Goal: Transaction & Acquisition: Book appointment/travel/reservation

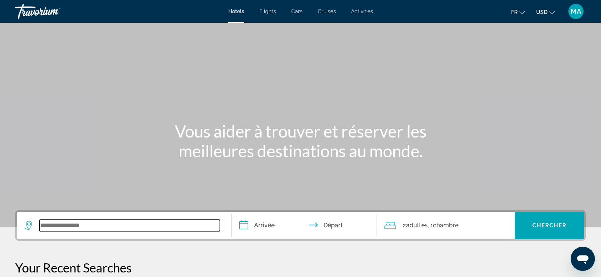
click at [60, 226] on input "Search widget" at bounding box center [129, 225] width 181 height 11
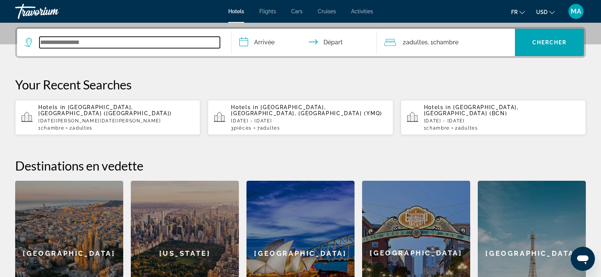
scroll to position [186, 0]
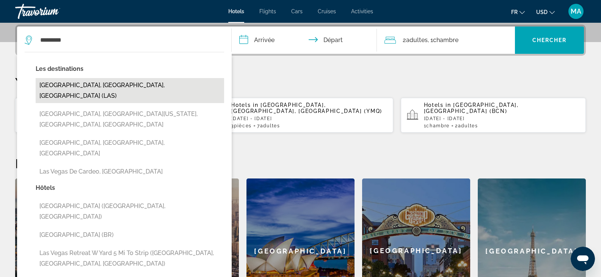
click at [93, 87] on button "[GEOGRAPHIC_DATA], [GEOGRAPHIC_DATA], [GEOGRAPHIC_DATA] (LAS)" at bounding box center [130, 90] width 189 height 25
type input "**********"
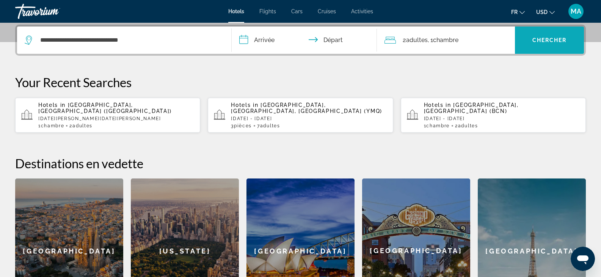
click at [552, 43] on span "Chercher" at bounding box center [550, 40] width 35 height 6
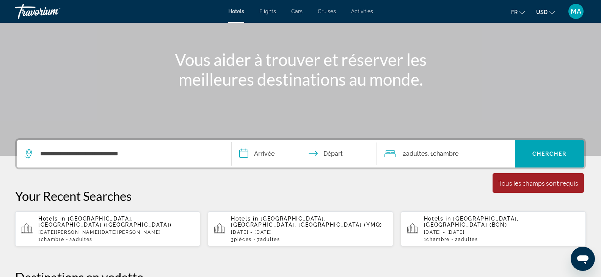
click at [262, 154] on input "**********" at bounding box center [306, 155] width 149 height 30
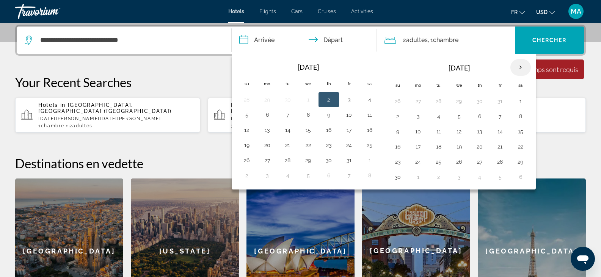
click at [522, 67] on th "Next month" at bounding box center [521, 67] width 20 height 17
click at [419, 167] on button "23" at bounding box center [418, 162] width 12 height 11
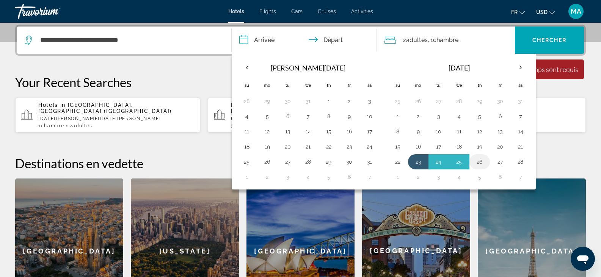
click at [479, 162] on button "26" at bounding box center [480, 162] width 12 height 11
type input "**********"
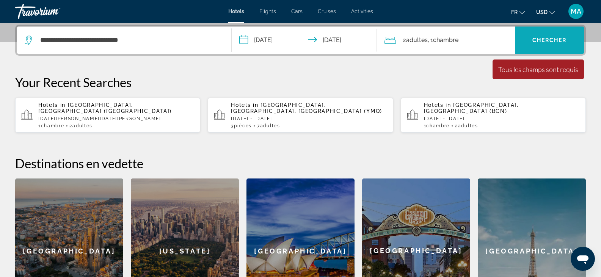
click at [545, 38] on span "Chercher" at bounding box center [550, 40] width 35 height 6
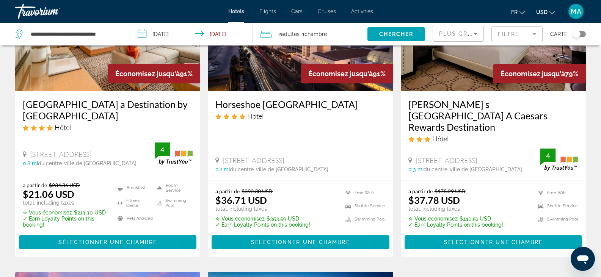
scroll to position [114, 0]
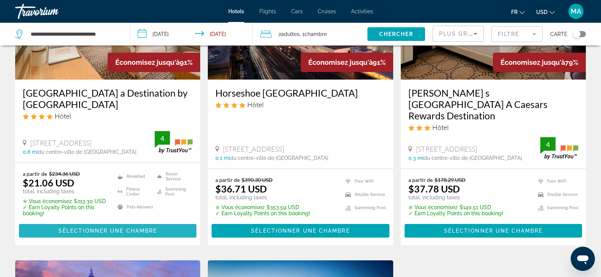
click at [96, 228] on span "Sélectionner une chambre" at bounding box center [107, 231] width 99 height 6
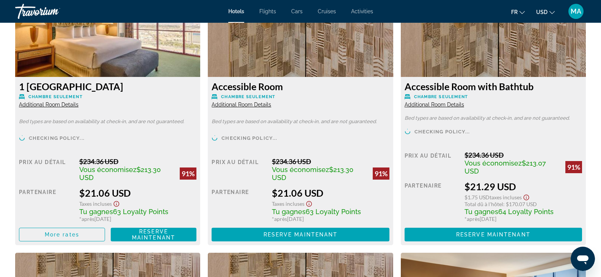
scroll to position [1100, 0]
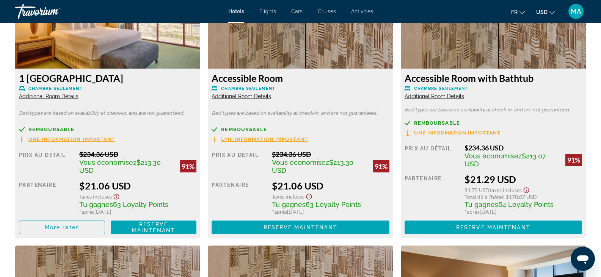
click at [64, 140] on span "Une information important" at bounding box center [71, 139] width 87 height 5
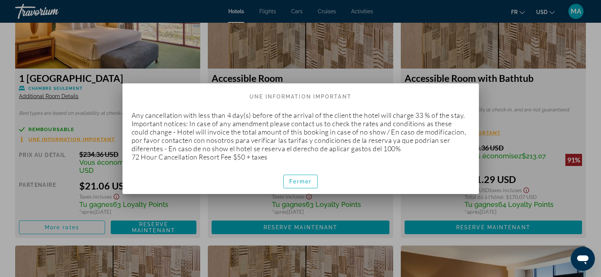
scroll to position [0, 0]
click at [298, 184] on span "Fermer" at bounding box center [301, 182] width 23 height 6
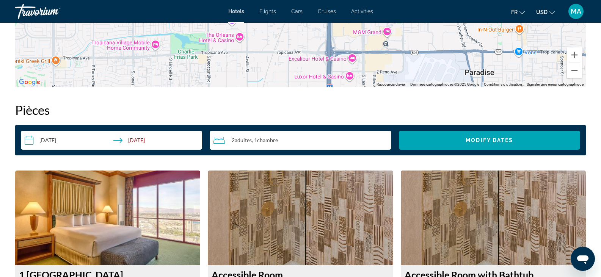
scroll to position [873, 0]
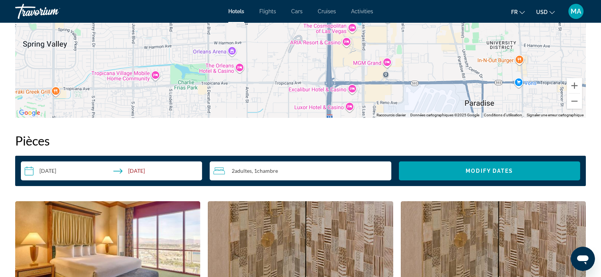
click at [55, 170] on input "**********" at bounding box center [113, 172] width 184 height 21
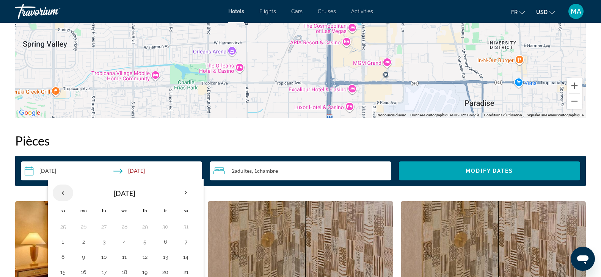
click at [64, 192] on th "Previous month" at bounding box center [63, 193] width 20 height 17
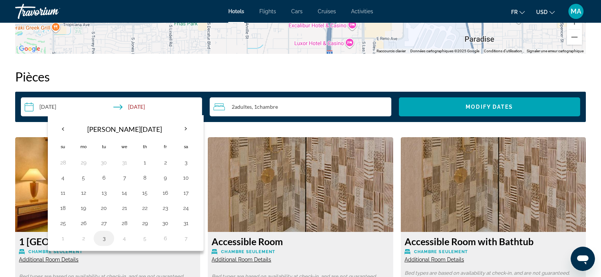
scroll to position [987, 0]
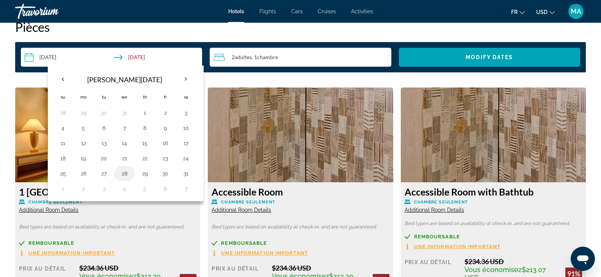
click at [122, 175] on button "28" at bounding box center [124, 173] width 12 height 11
click at [166, 176] on button "30" at bounding box center [165, 173] width 12 height 11
type input "**********"
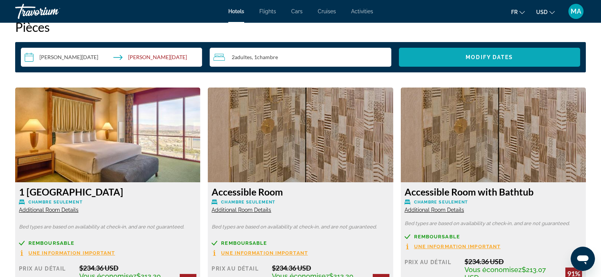
click at [465, 57] on span "Search widget" at bounding box center [489, 57] width 181 height 18
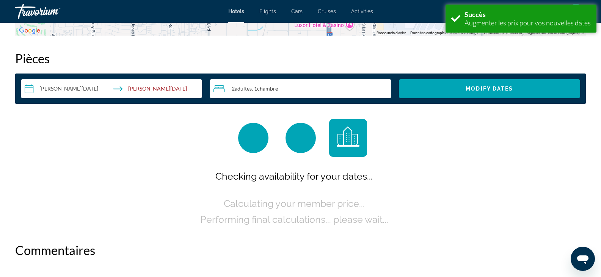
scroll to position [960, 0]
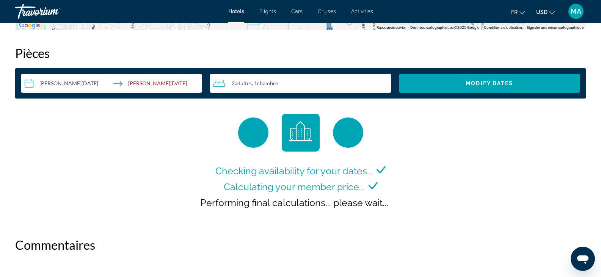
click at [549, 16] on button "USD USD ($) MXN (Mex$) CAD (Can$) GBP (£) EUR (€) AUD (A$) NZD (NZ$) CNY (CN¥)" at bounding box center [546, 11] width 19 height 11
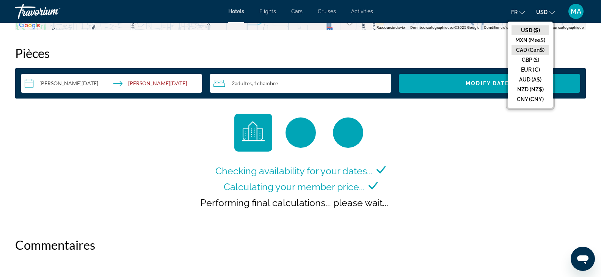
click at [535, 50] on button "CAD (Can$)" at bounding box center [531, 50] width 38 height 10
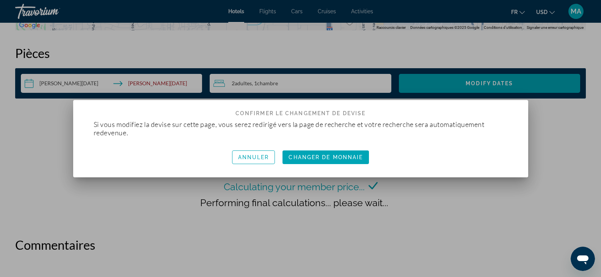
scroll to position [0, 0]
click at [342, 159] on span "Changer de monnaie" at bounding box center [326, 157] width 74 height 6
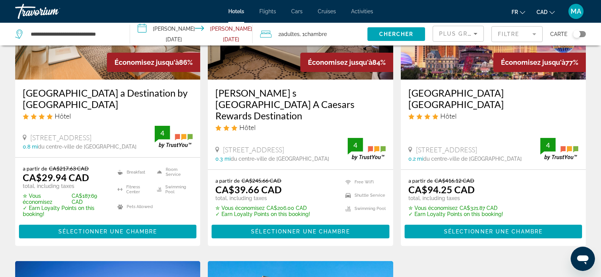
scroll to position [152, 0]
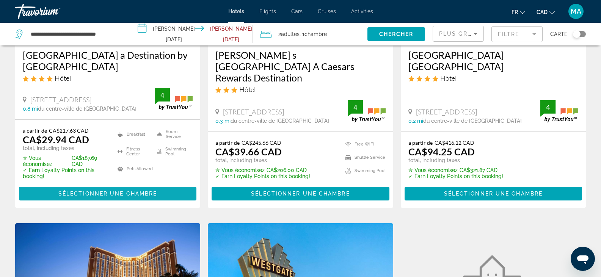
click at [98, 194] on span "Sélectionner une chambre" at bounding box center [107, 194] width 99 height 6
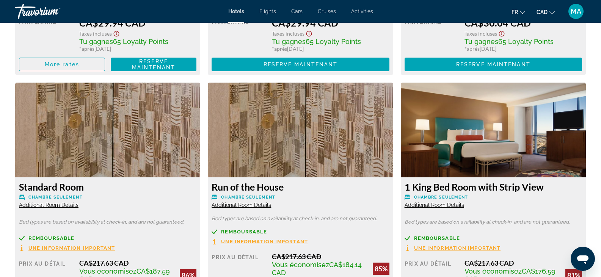
scroll to position [1328, 0]
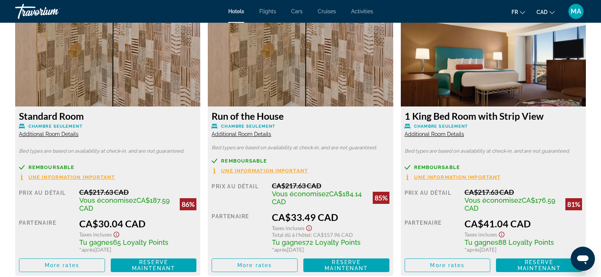
click at [240, 135] on span "Additional Room Details" at bounding box center [242, 134] width 60 height 6
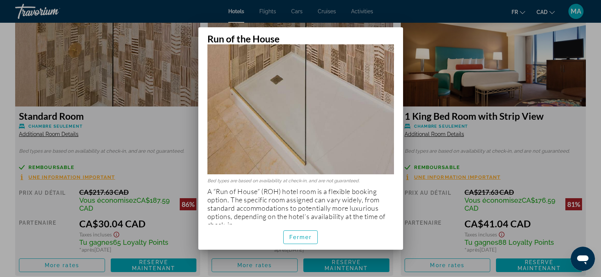
scroll to position [214, 0]
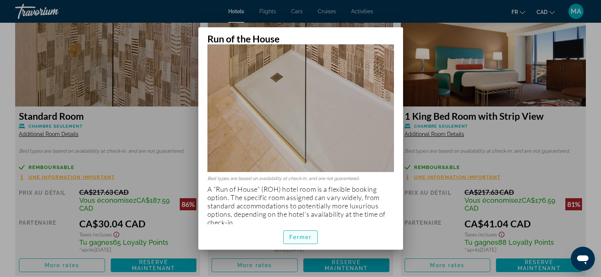
click at [289, 241] on span "button" at bounding box center [301, 237] width 34 height 18
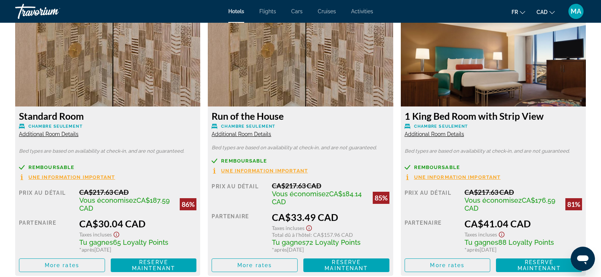
scroll to position [1328, 0]
click at [443, 136] on span "Additional Room Details" at bounding box center [435, 134] width 60 height 6
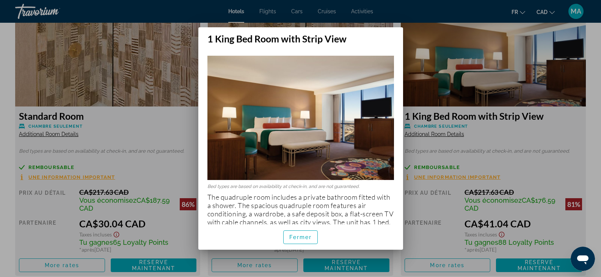
scroll to position [14, 0]
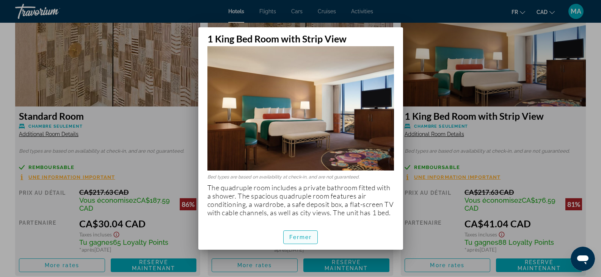
click at [295, 242] on span "button" at bounding box center [301, 237] width 34 height 18
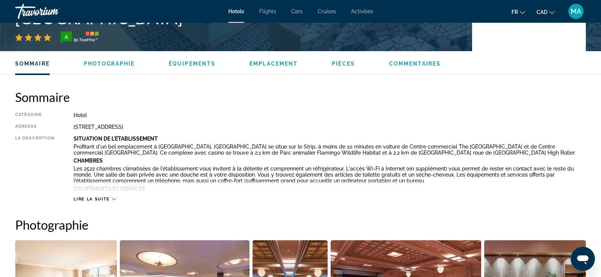
scroll to position [228, 0]
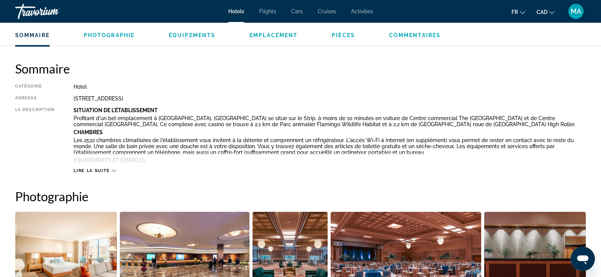
click at [287, 31] on ul "Sommaire Photographie Équipements Emplacement Pièces Commentaires Modify Dates" at bounding box center [300, 34] width 571 height 8
click at [285, 33] on span "Emplacement" at bounding box center [274, 35] width 48 height 6
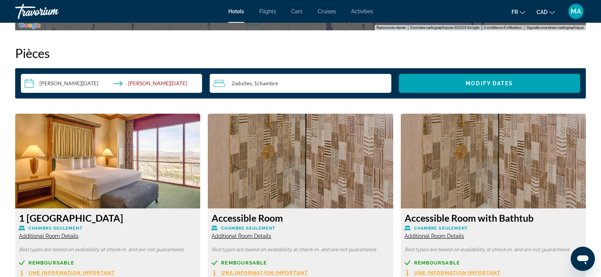
scroll to position [961, 0]
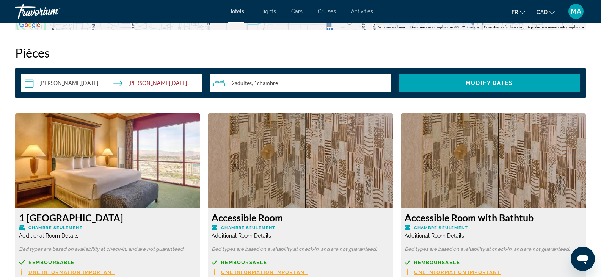
click at [144, 83] on input "**********" at bounding box center [113, 84] width 184 height 21
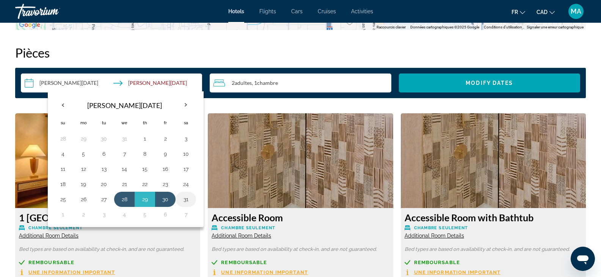
click at [187, 200] on button "31" at bounding box center [186, 199] width 12 height 11
click at [120, 198] on button "28" at bounding box center [124, 199] width 12 height 11
type input "**********"
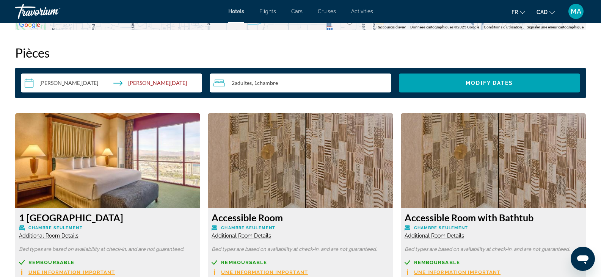
click at [143, 82] on input "**********" at bounding box center [113, 84] width 184 height 21
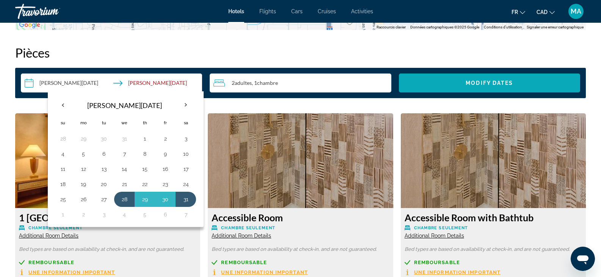
click at [470, 79] on span "Search widget" at bounding box center [489, 83] width 181 height 18
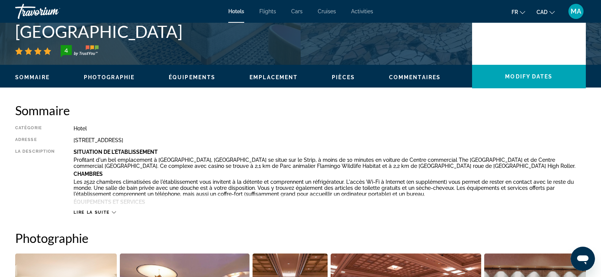
scroll to position [76, 0]
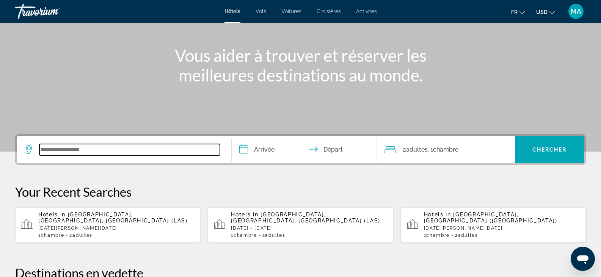
click at [64, 150] on input "Search widget" at bounding box center [129, 149] width 181 height 11
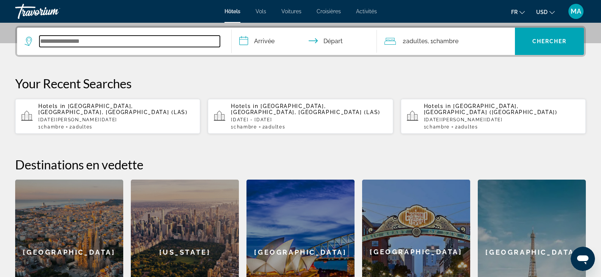
scroll to position [186, 0]
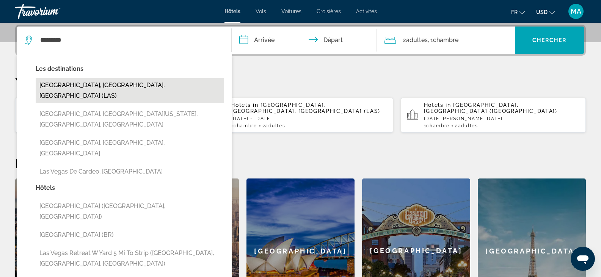
click at [87, 88] on button "[GEOGRAPHIC_DATA], [GEOGRAPHIC_DATA], [GEOGRAPHIC_DATA] (LAS)" at bounding box center [130, 90] width 189 height 25
type input "**********"
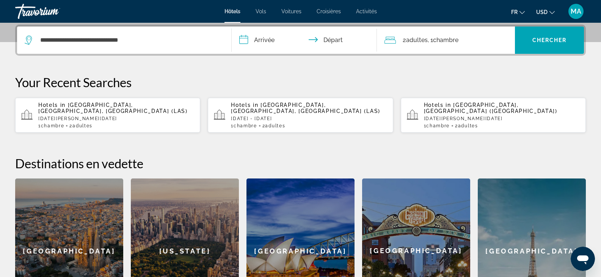
click at [261, 40] on input "**********" at bounding box center [306, 42] width 149 height 30
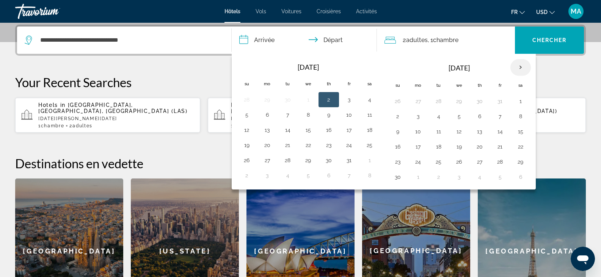
click at [523, 69] on th "Next month" at bounding box center [521, 67] width 20 height 17
click at [454, 118] on button "7" at bounding box center [459, 116] width 12 height 11
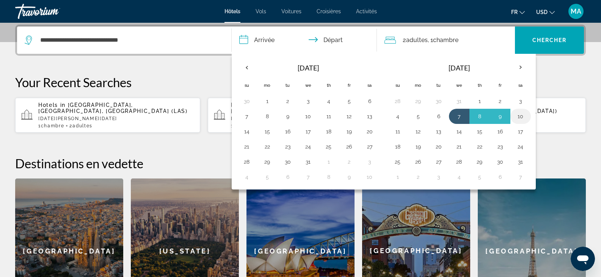
click at [522, 118] on button "10" at bounding box center [521, 116] width 12 height 11
type input "**********"
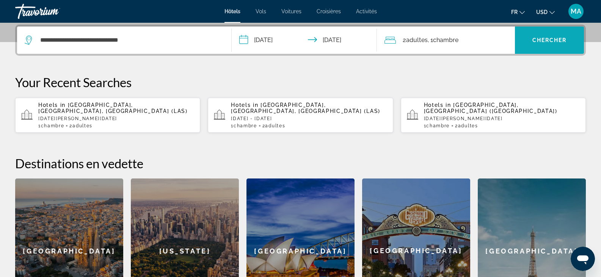
click at [545, 39] on span "Chercher" at bounding box center [550, 40] width 35 height 6
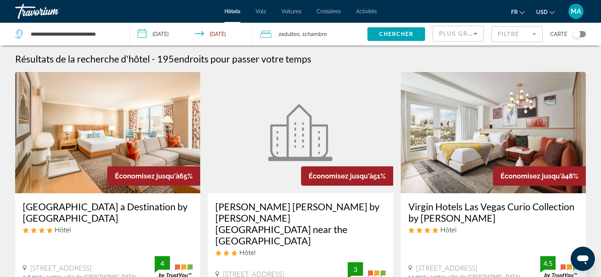
click at [154, 33] on input "**********" at bounding box center [193, 35] width 126 height 25
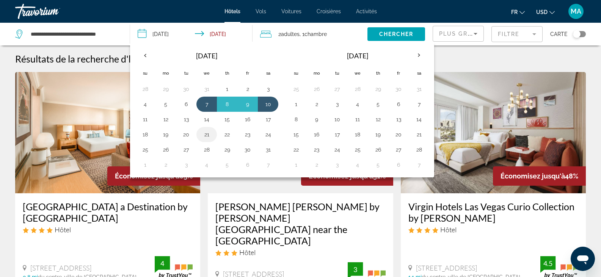
click at [206, 136] on button "21" at bounding box center [207, 134] width 12 height 11
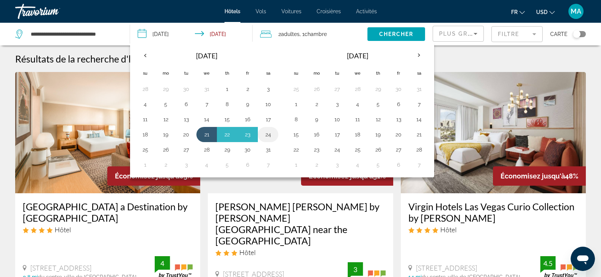
click at [274, 134] on button "24" at bounding box center [268, 134] width 12 height 11
type input "**********"
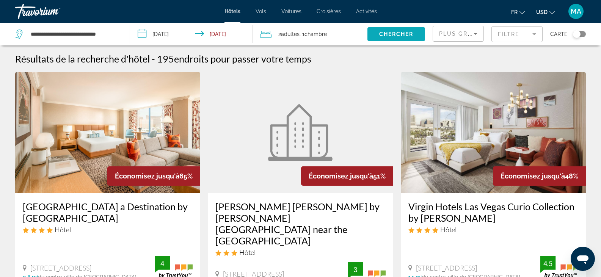
click at [386, 36] on span "Chercher" at bounding box center [396, 34] width 35 height 6
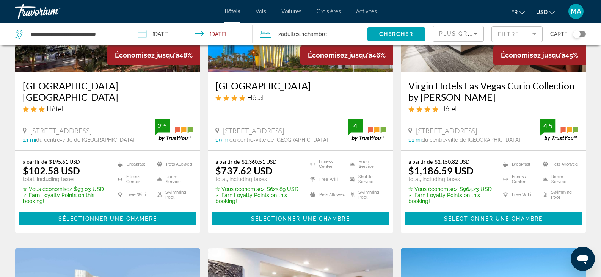
scroll to position [379, 0]
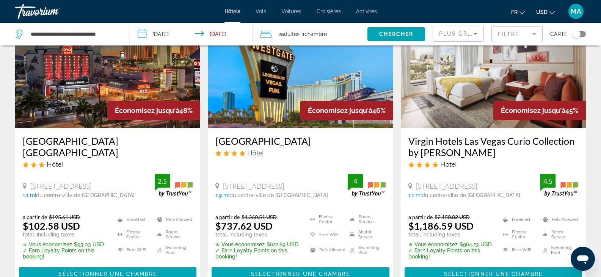
click at [549, 11] on button "USD USD ($) MXN (Mex$) CAD (Can$) GBP (£) EUR (€) AUD (A$) NZD (NZ$) CNY (CN¥)" at bounding box center [546, 11] width 19 height 11
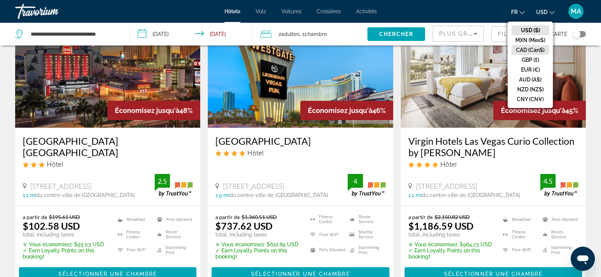
click at [529, 47] on button "CAD (Can$)" at bounding box center [531, 50] width 38 height 10
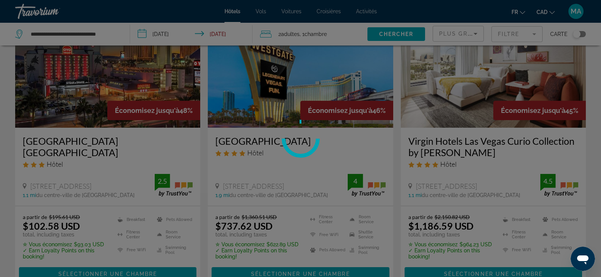
scroll to position [0, 0]
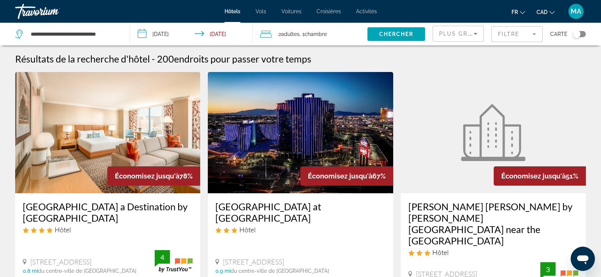
click at [455, 32] on span "Plus grandes économies" at bounding box center [484, 34] width 91 height 6
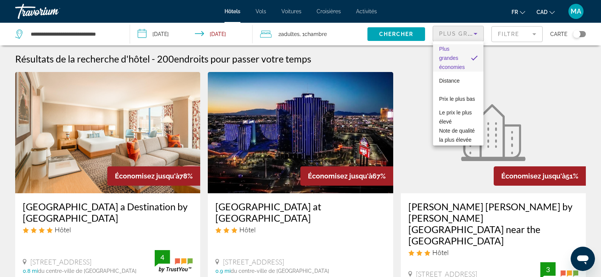
click at [515, 35] on div at bounding box center [300, 138] width 601 height 277
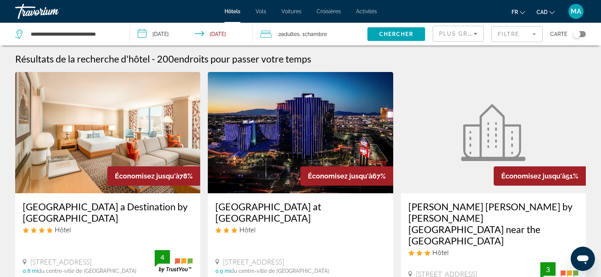
click at [515, 35] on mat-form-field "Filtre" at bounding box center [517, 34] width 51 height 16
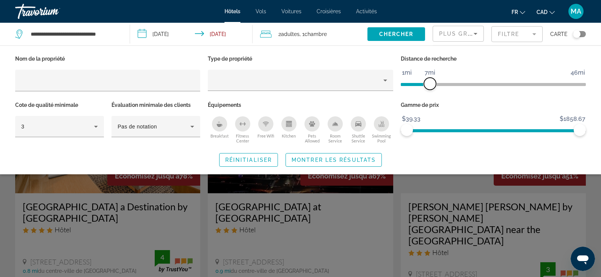
drag, startPoint x: 519, startPoint y: 81, endPoint x: 431, endPoint y: 83, distance: 88.1
click at [431, 83] on span "ngx-slider" at bounding box center [430, 84] width 12 height 12
drag, startPoint x: 576, startPoint y: 130, endPoint x: 467, endPoint y: 134, distance: 109.4
click at [467, 134] on span "ngx-slider-max" at bounding box center [467, 130] width 12 height 12
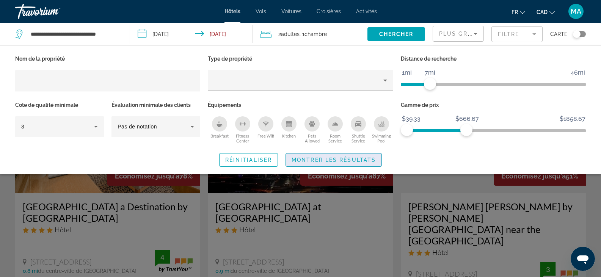
click at [297, 165] on span "Search widget" at bounding box center [334, 160] width 96 height 18
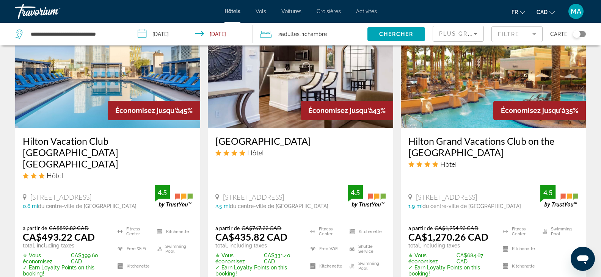
scroll to position [721, 0]
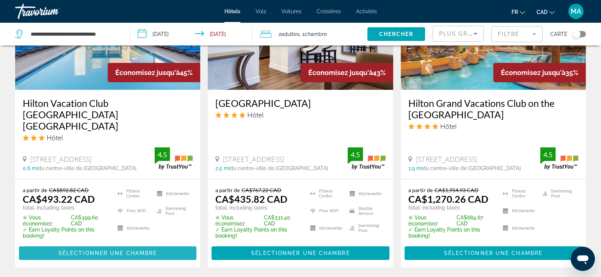
click at [109, 250] on span "Sélectionner une chambre" at bounding box center [107, 253] width 99 height 6
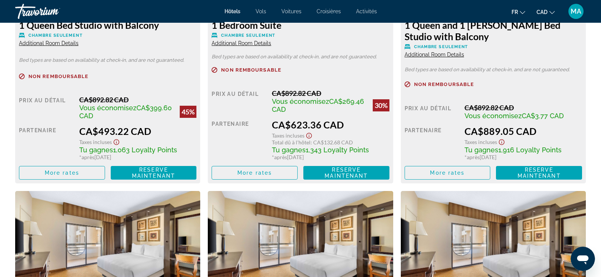
scroll to position [1100, 0]
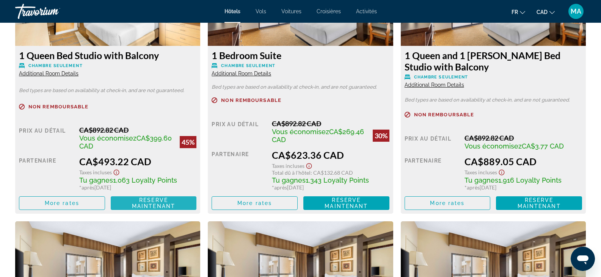
click at [137, 205] on span "Reserve maintenant" at bounding box center [153, 203] width 43 height 12
